Goal: Transaction & Acquisition: Purchase product/service

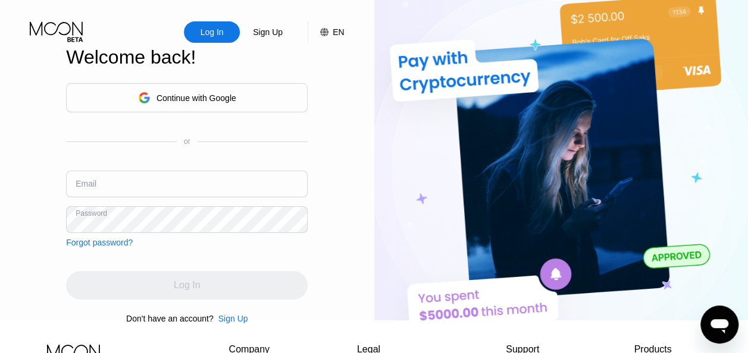
click at [207, 197] on input "text" at bounding box center [187, 184] width 242 height 27
paste input "[EMAIL_ADDRESS][DOMAIN_NAME]"
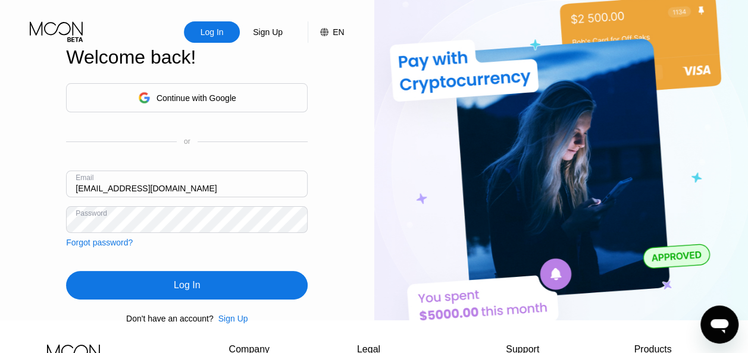
type input "[EMAIL_ADDRESS][DOMAIN_NAME]"
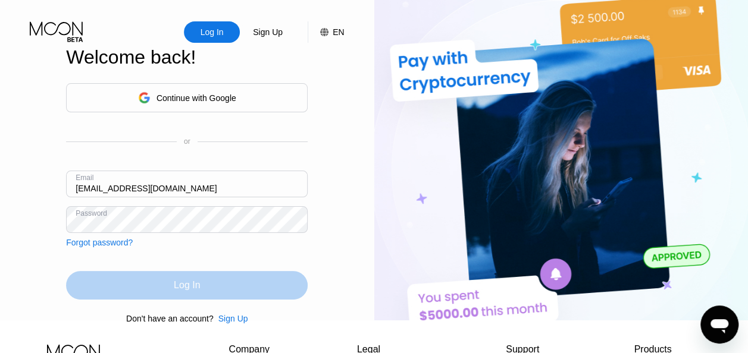
click at [176, 292] on div "Log In" at bounding box center [187, 286] width 26 height 12
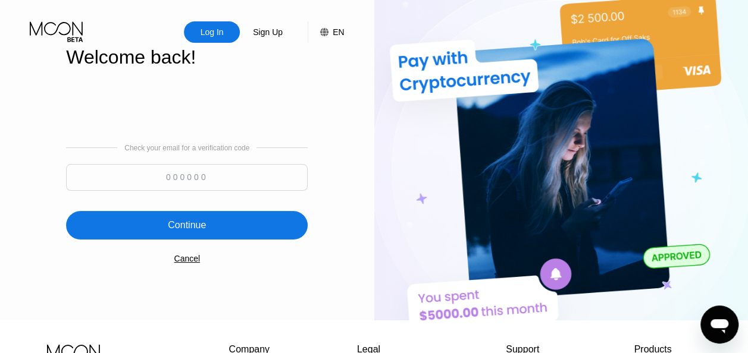
click at [226, 177] on input at bounding box center [187, 177] width 242 height 27
paste input "660454"
type input "660454"
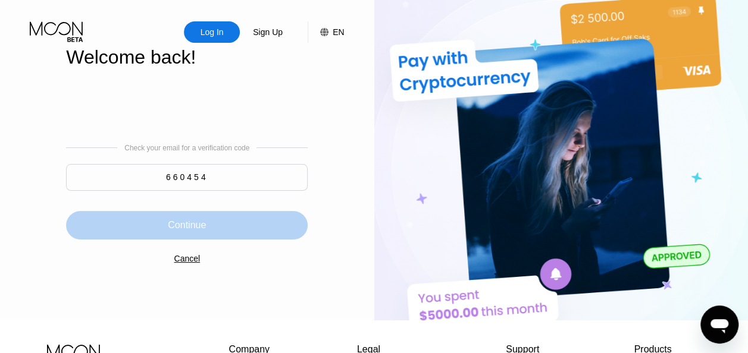
click at [186, 230] on div "Continue" at bounding box center [187, 226] width 38 height 12
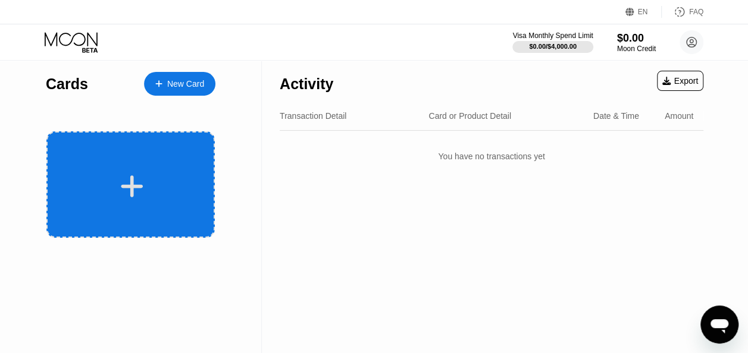
click at [157, 169] on div at bounding box center [130, 185] width 168 height 107
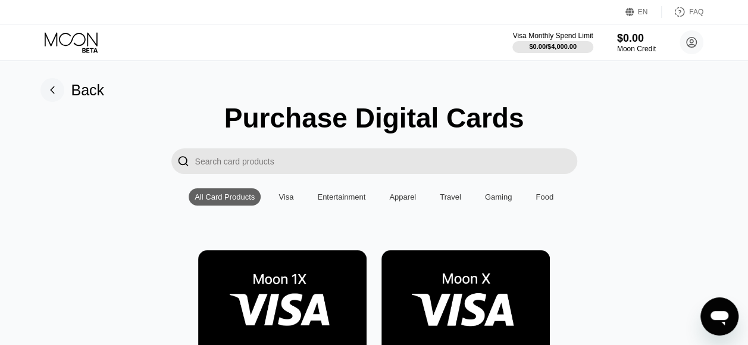
click at [273, 311] on img at bounding box center [282, 303] width 168 height 107
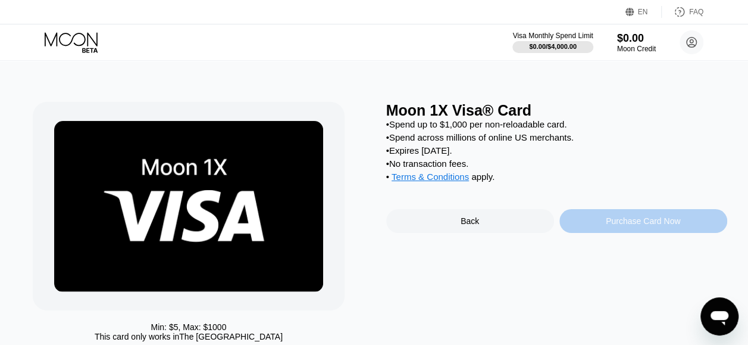
click at [647, 226] on div "Purchase Card Now" at bounding box center [643, 221] width 74 height 10
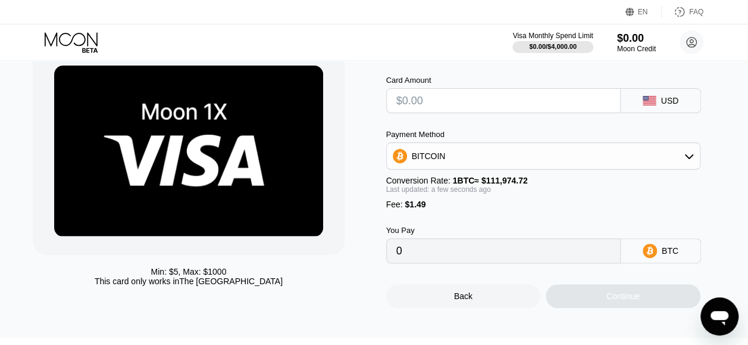
scroll to position [49, 0]
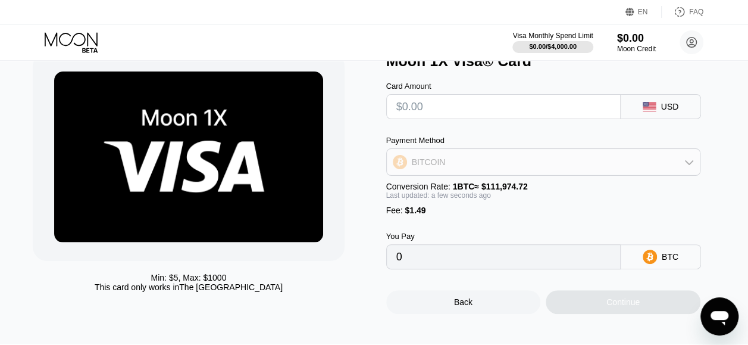
click at [693, 167] on icon at bounding box center [689, 162] width 10 height 10
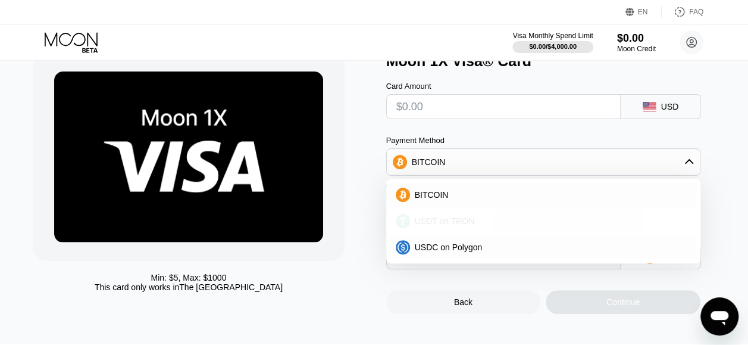
click at [464, 226] on span "USDT on TRON" at bounding box center [445, 221] width 60 height 10
type input "0.00"
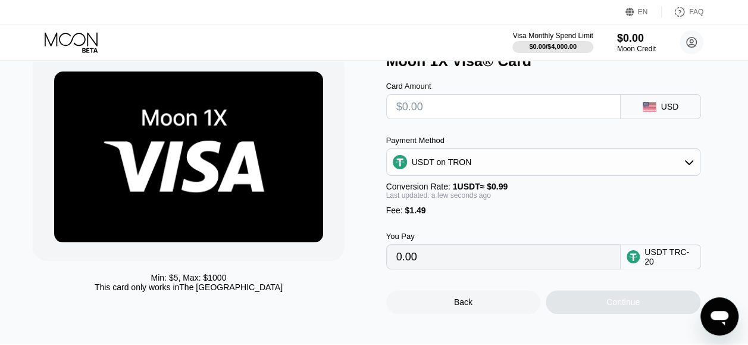
click at [527, 112] on input "text" at bounding box center [503, 107] width 214 height 24
type input "$5"
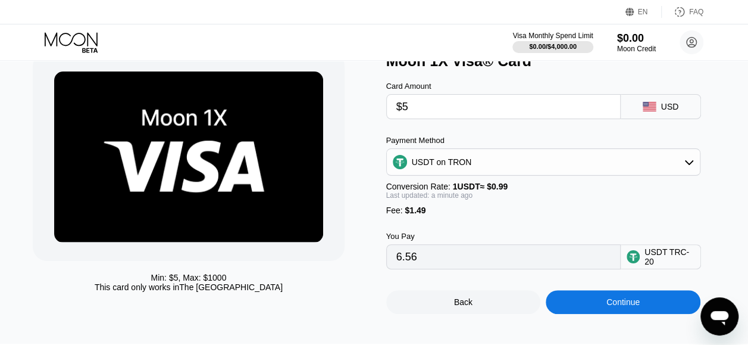
type input "6.56"
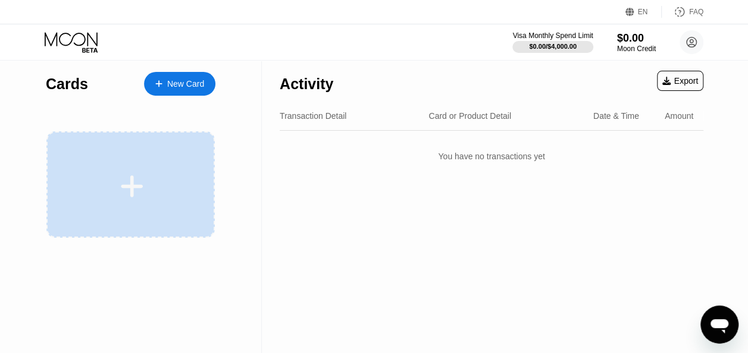
click at [145, 180] on div at bounding box center [132, 186] width 148 height 27
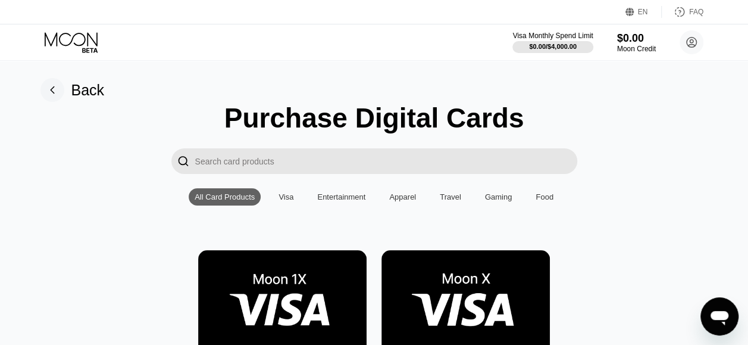
click at [496, 299] on img at bounding box center [465, 303] width 168 height 107
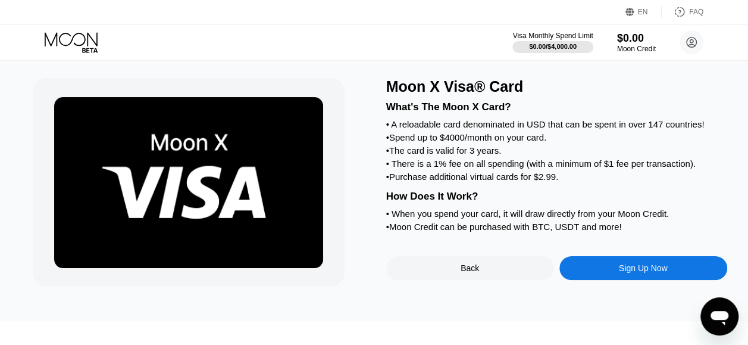
scroll to position [25, 0]
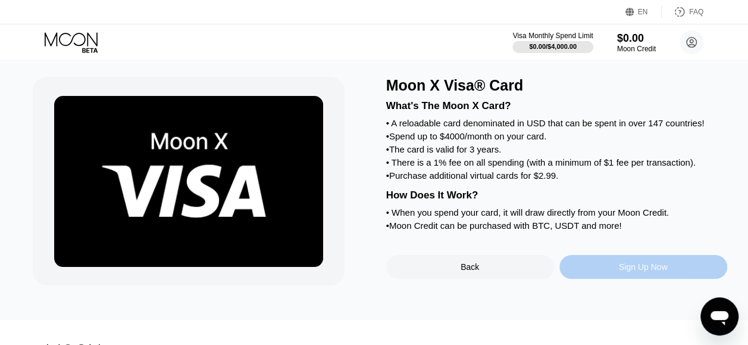
click at [639, 271] on div "Sign Up Now" at bounding box center [643, 267] width 49 height 10
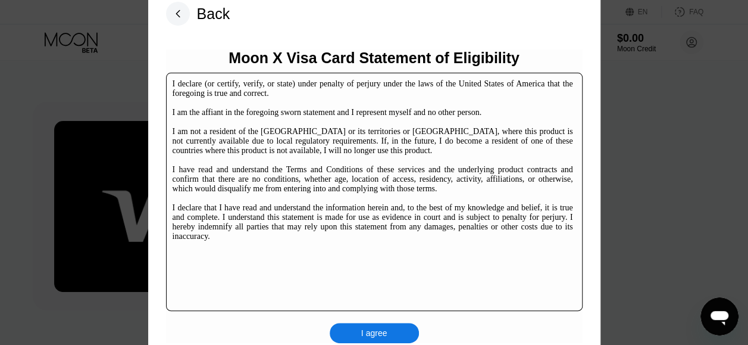
click at [370, 329] on div "I agree" at bounding box center [374, 332] width 26 height 11
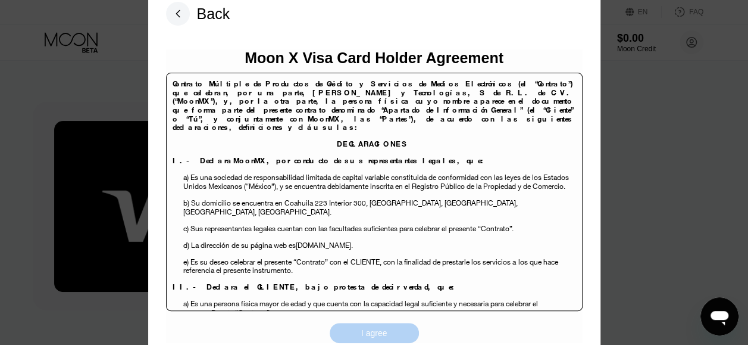
click at [395, 332] on div "I agree" at bounding box center [374, 333] width 89 height 20
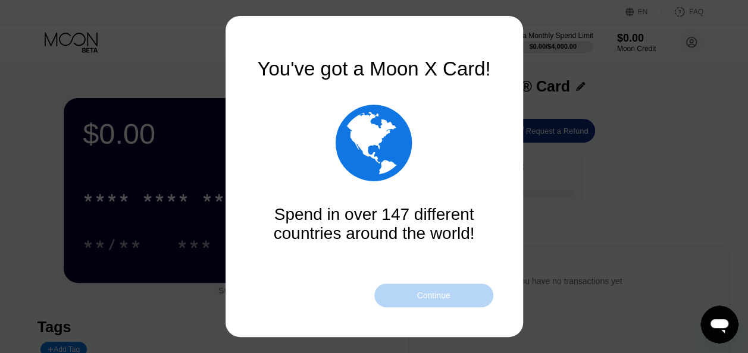
click at [448, 296] on div "Continue" at bounding box center [433, 296] width 33 height 10
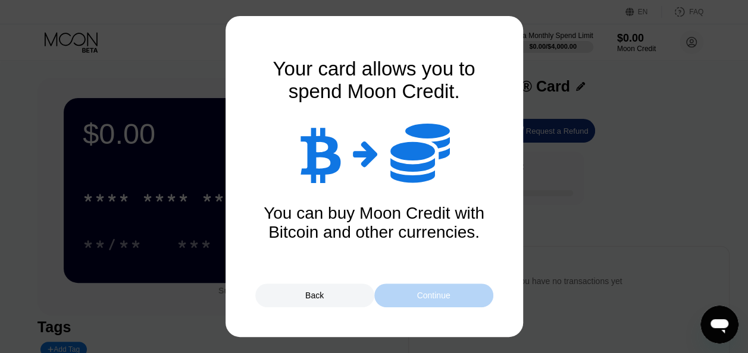
click at [448, 296] on div "Continue" at bounding box center [433, 296] width 33 height 10
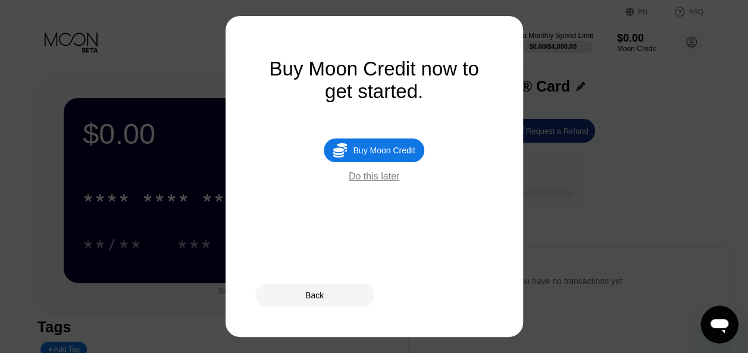
click at [372, 182] on div "Do this later" at bounding box center [374, 176] width 51 height 11
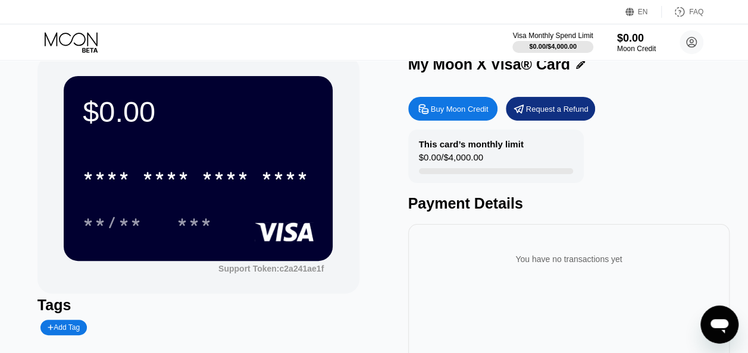
scroll to position [21, 0]
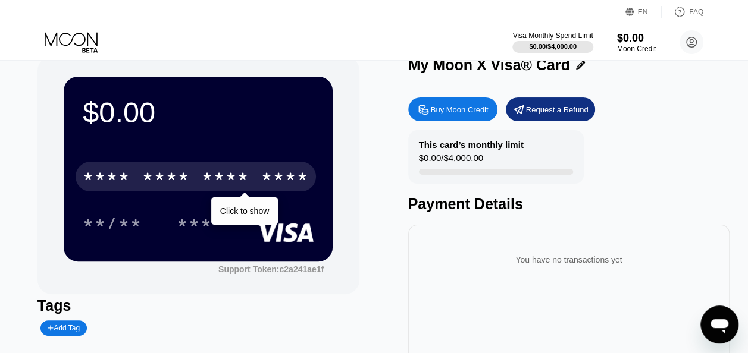
click at [283, 182] on div "****" at bounding box center [285, 178] width 48 height 19
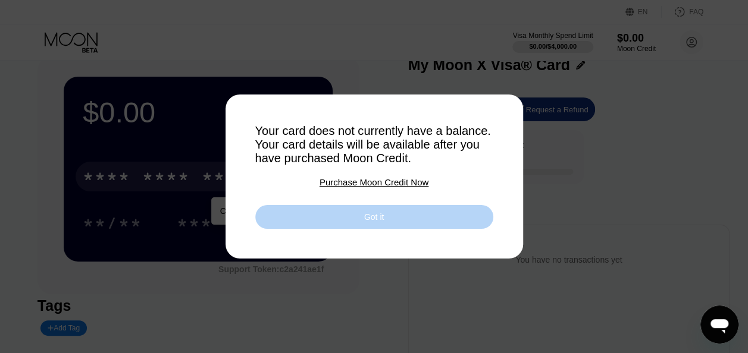
click at [340, 226] on div "Got it" at bounding box center [374, 217] width 238 height 24
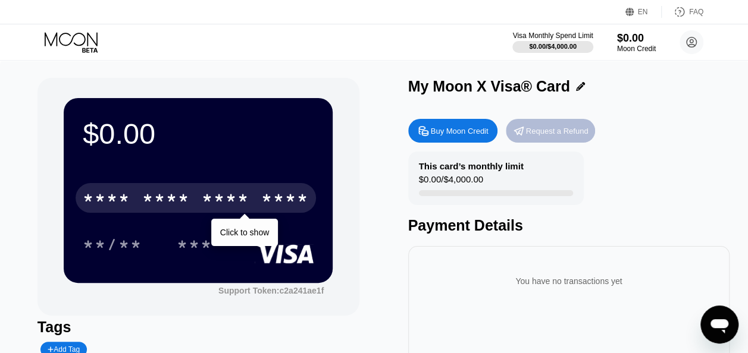
click at [546, 136] on div "Request a Refund" at bounding box center [557, 131] width 62 height 10
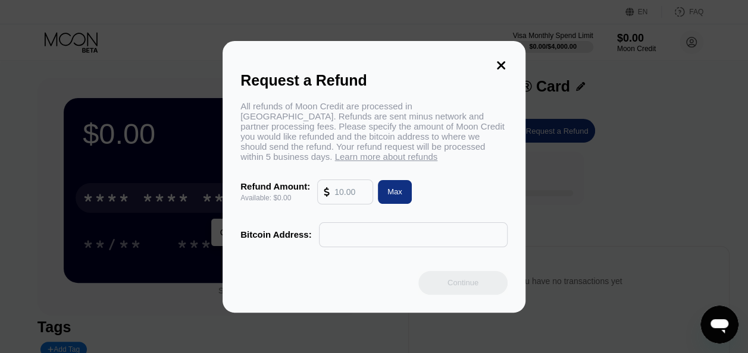
click at [346, 192] on input "text" at bounding box center [350, 192] width 32 height 24
click at [498, 66] on icon at bounding box center [501, 65] width 13 height 13
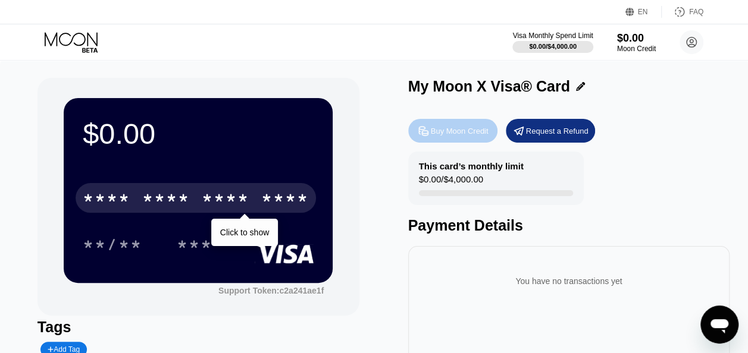
click at [465, 132] on div "Buy Moon Credit" at bounding box center [460, 131] width 58 height 10
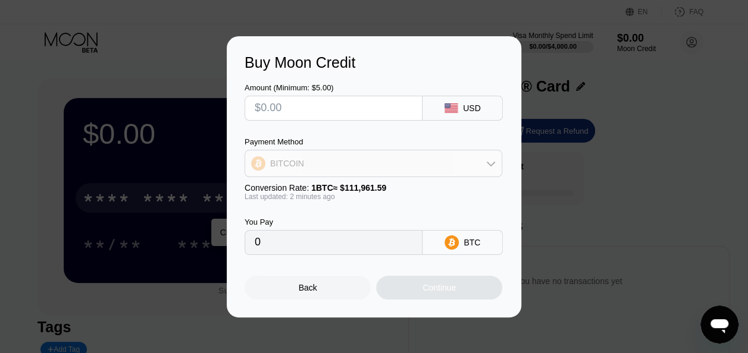
click at [460, 169] on div "BITCOIN" at bounding box center [373, 164] width 256 height 24
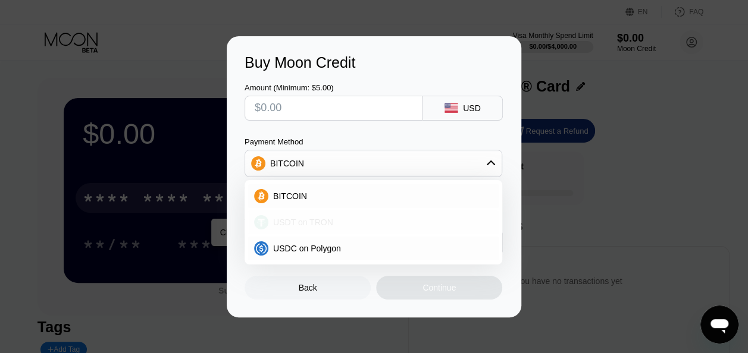
click at [332, 218] on div "USDT on TRON" at bounding box center [380, 223] width 224 height 10
type input "0.00"
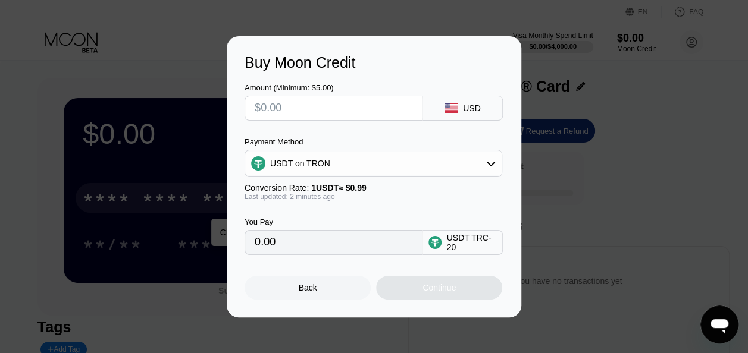
click at [586, 229] on div "Buy Moon Credit Amount (Minimum: $5.00) USD Payment Method USDT on TRON Convers…" at bounding box center [374, 176] width 748 height 281
click at [345, 283] on div "Back" at bounding box center [308, 288] width 126 height 24
